Goal: Find specific page/section: Find specific page/section

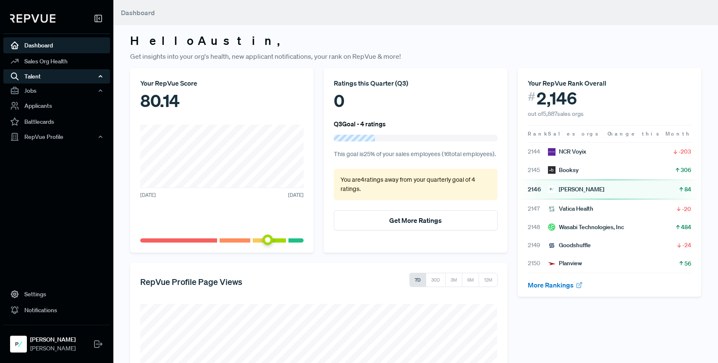
click at [47, 76] on div "Talent" at bounding box center [56, 76] width 107 height 14
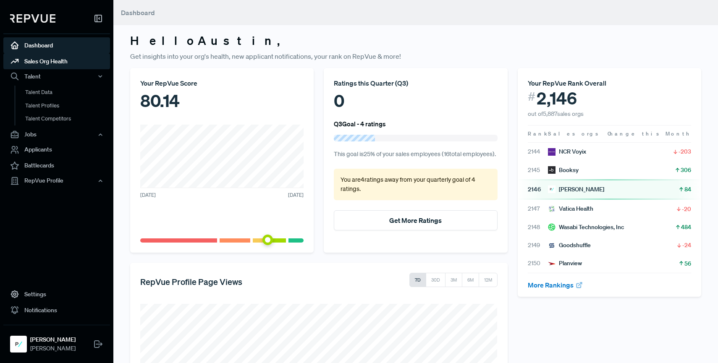
click at [46, 62] on link "Sales Org Health" at bounding box center [56, 61] width 107 height 16
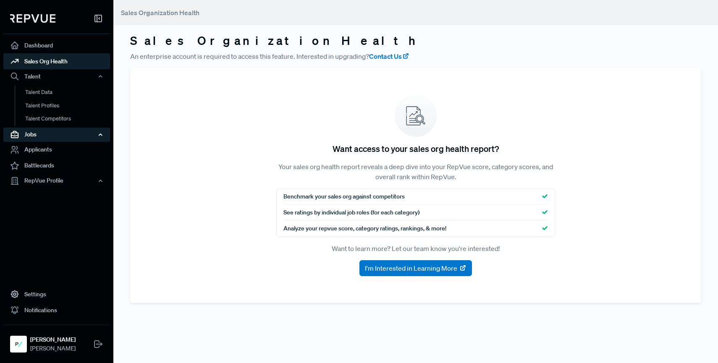
click at [45, 139] on div "Jobs" at bounding box center [56, 135] width 107 height 14
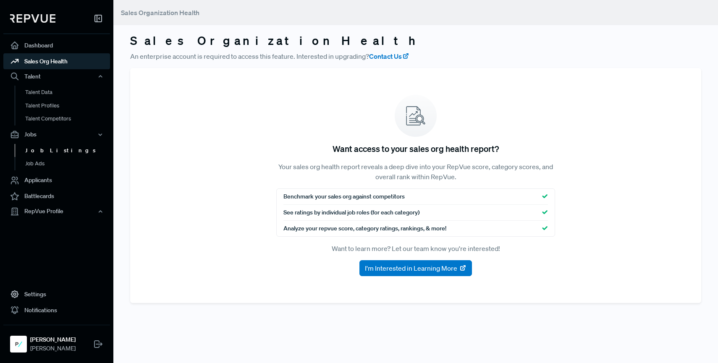
click at [44, 149] on link "Job Listings" at bounding box center [68, 150] width 107 height 13
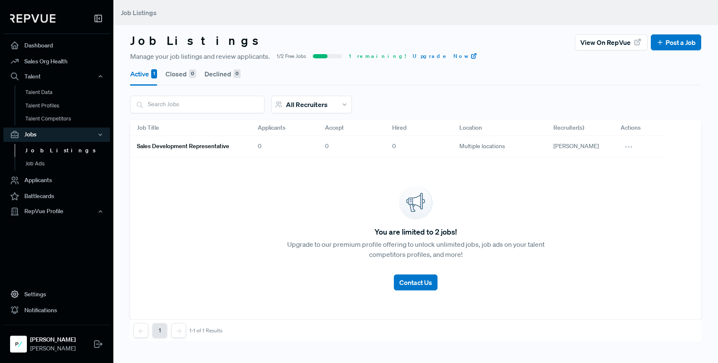
click at [204, 149] on h6 "Sales Development Representative" at bounding box center [183, 146] width 92 height 7
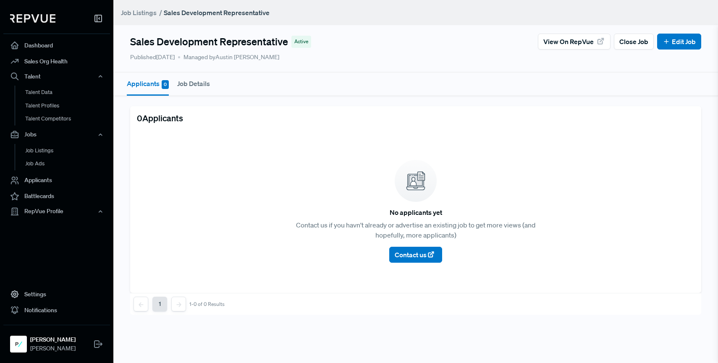
click at [205, 209] on article "No applicants yet Contact us if you havn't already or advertise an existing job…" at bounding box center [415, 211] width 571 height 163
